Goal: Check status: Check status

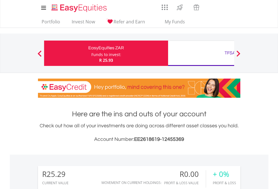
scroll to position [54, 88]
click at [91, 53] on div "Funds to invest:" at bounding box center [106, 55] width 30 height 6
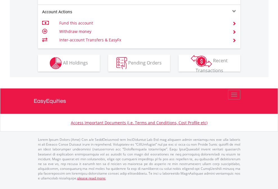
scroll to position [540, 0]
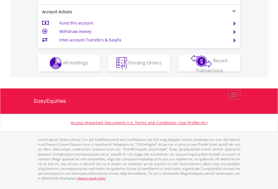
scroll to position [551, 0]
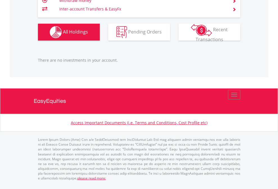
scroll to position [54, 88]
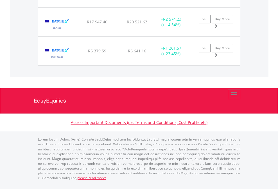
scroll to position [54, 88]
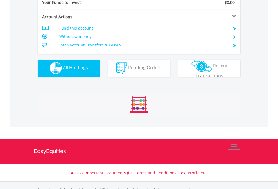
scroll to position [557, 0]
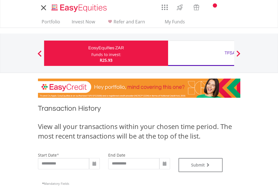
type input "**********"
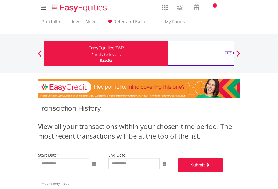
click at [223, 172] on button "Submit" at bounding box center [201, 165] width 44 height 14
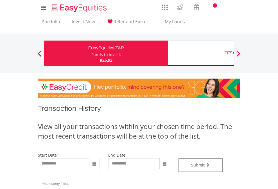
click at [201, 53] on div "TFSA" at bounding box center [230, 53] width 117 height 8
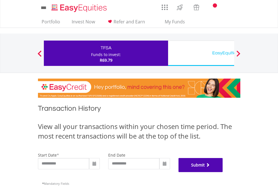
click at [223, 172] on button "Submit" at bounding box center [201, 165] width 44 height 14
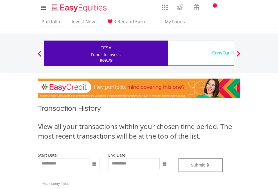
click at [201, 53] on div "EasyEquities USD" at bounding box center [230, 53] width 117 height 8
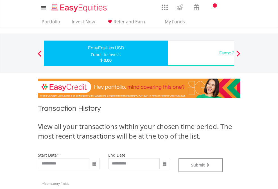
type input "**********"
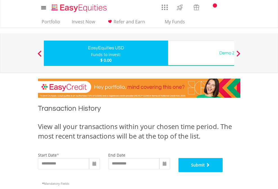
click at [223, 172] on button "Submit" at bounding box center [201, 165] width 44 height 14
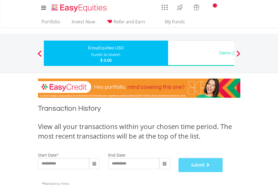
scroll to position [228, 0]
